Goal: Task Accomplishment & Management: Use online tool/utility

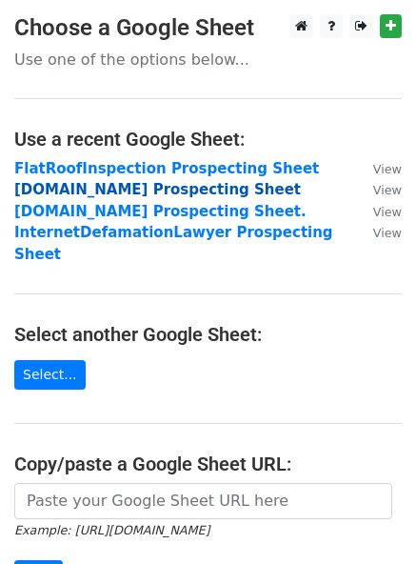
click at [94, 186] on strong "CelebrationsRentals.com Prospecting Sheet" at bounding box center [157, 189] width 287 height 17
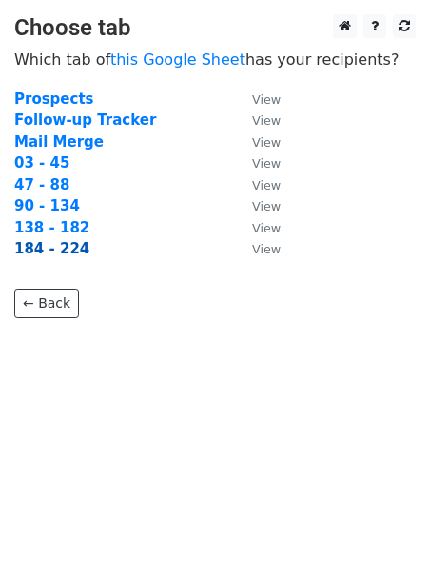
click at [39, 254] on strong "184 - 224" at bounding box center [51, 248] width 75 height 17
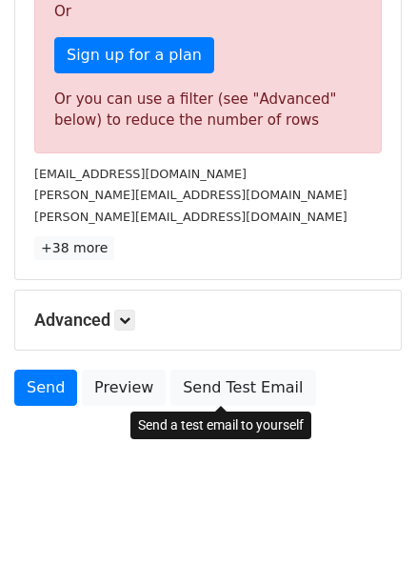
scroll to position [589, 0]
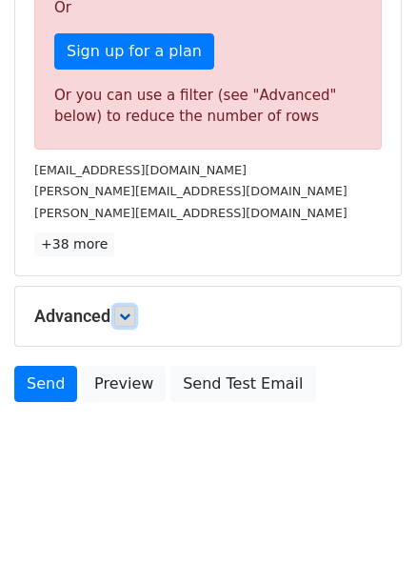
click at [119, 317] on link at bounding box center [124, 316] width 21 height 21
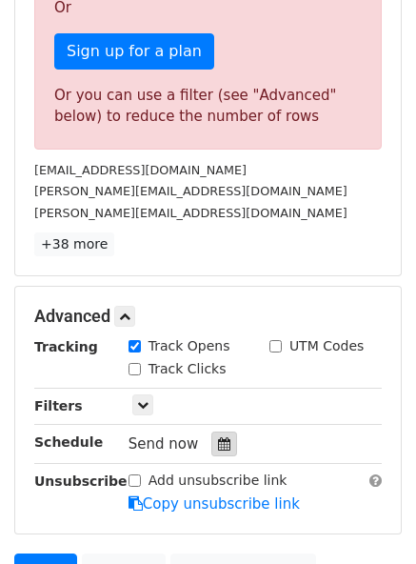
click at [211, 441] on div at bounding box center [224, 443] width 26 height 25
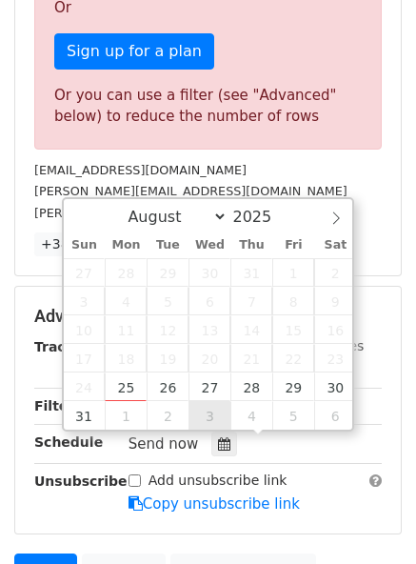
type input "[DATE] 12:00"
select select "8"
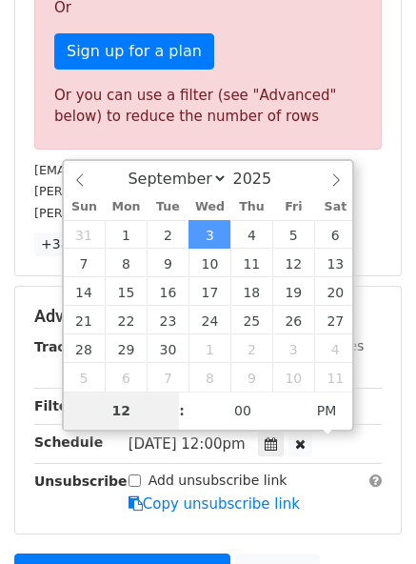
scroll to position [464, 0]
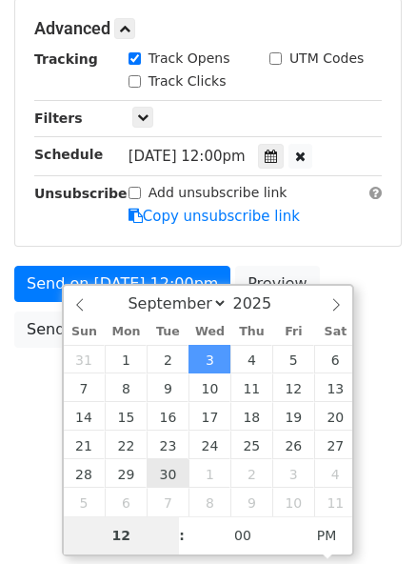
type input "2"
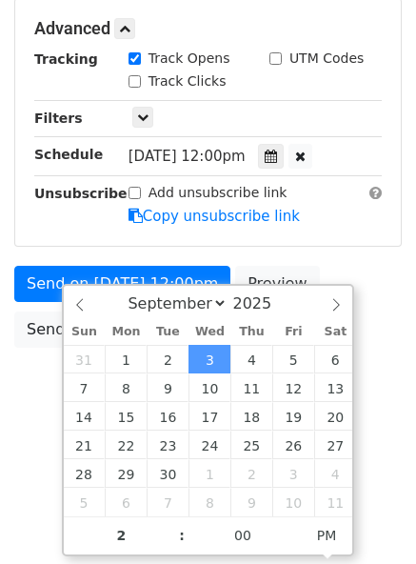
type input "[DATE] 14:00"
click at [341, 245] on div "Advanced Tracking Track Opens UTM Codes Track Clicks Filters Only include sprea…" at bounding box center [208, 122] width 386 height 247
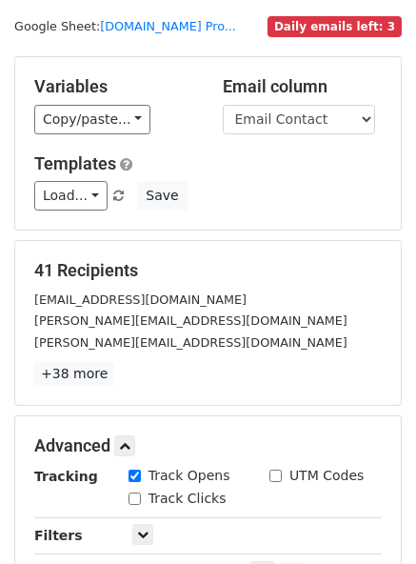
scroll to position [0, 0]
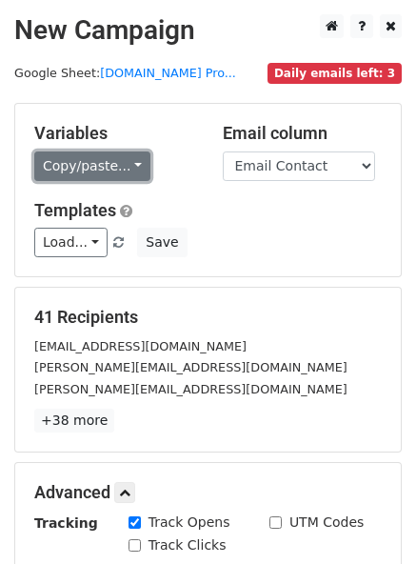
click at [66, 170] on link "Copy/paste..." at bounding box center [92, 166] width 116 height 30
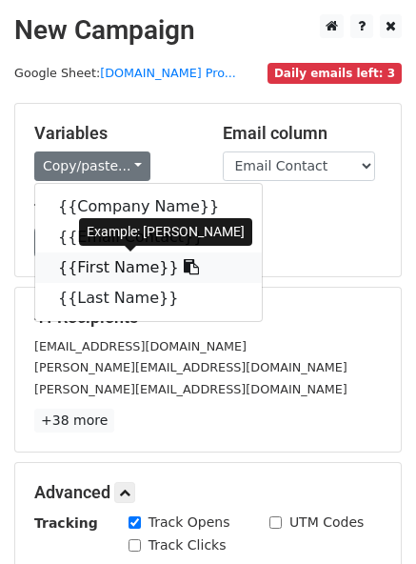
drag, startPoint x: 74, startPoint y: 268, endPoint x: 9, endPoint y: 260, distance: 66.2
click at [76, 268] on link "{{First Name}}" at bounding box center [148, 267] width 227 height 30
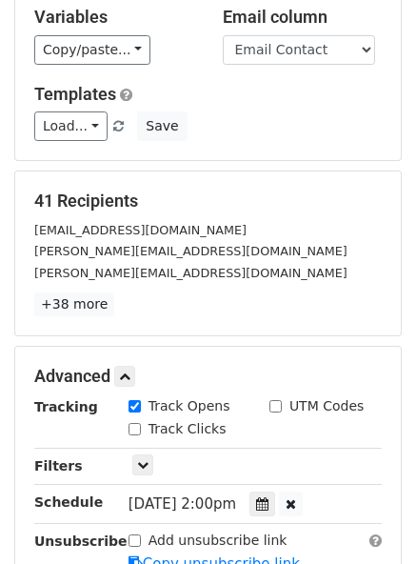
scroll to position [286, 0]
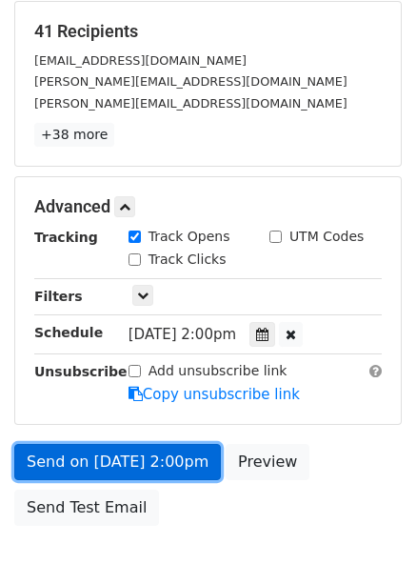
click at [23, 461] on link "Send on [DATE] 2:00pm" at bounding box center [117, 462] width 207 height 36
